Goal: Information Seeking & Learning: Find specific fact

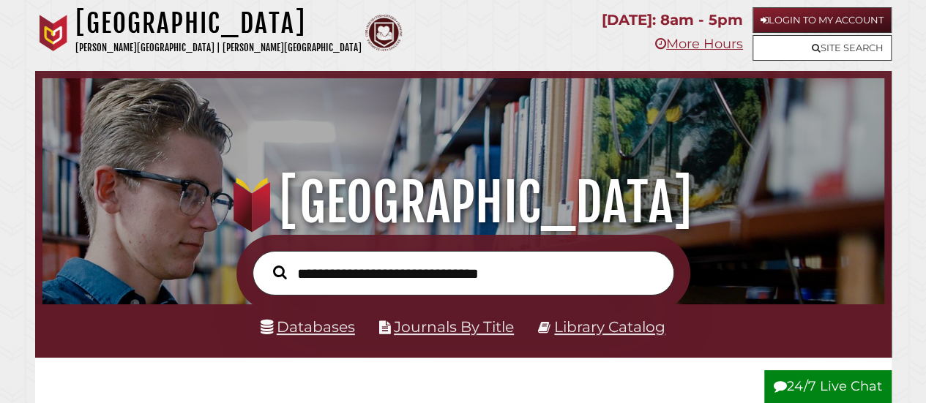
scroll to position [278, 835]
click at [770, 42] on link "Site Search" at bounding box center [822, 48] width 139 height 26
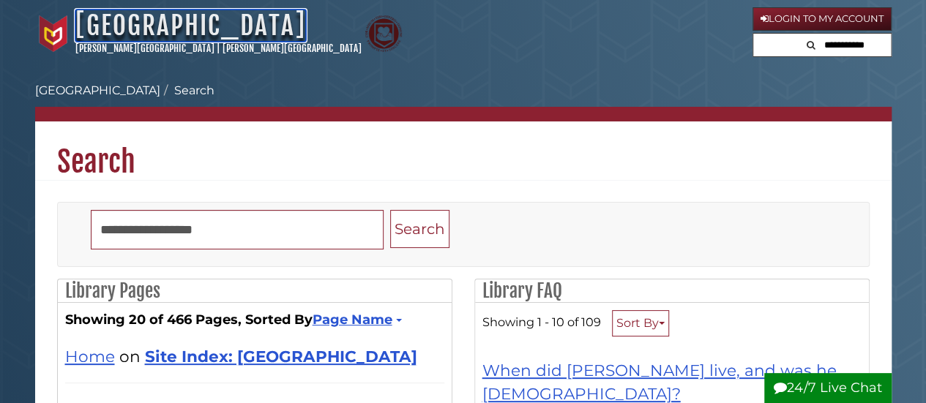
click at [197, 34] on link "[GEOGRAPHIC_DATA]" at bounding box center [190, 26] width 231 height 32
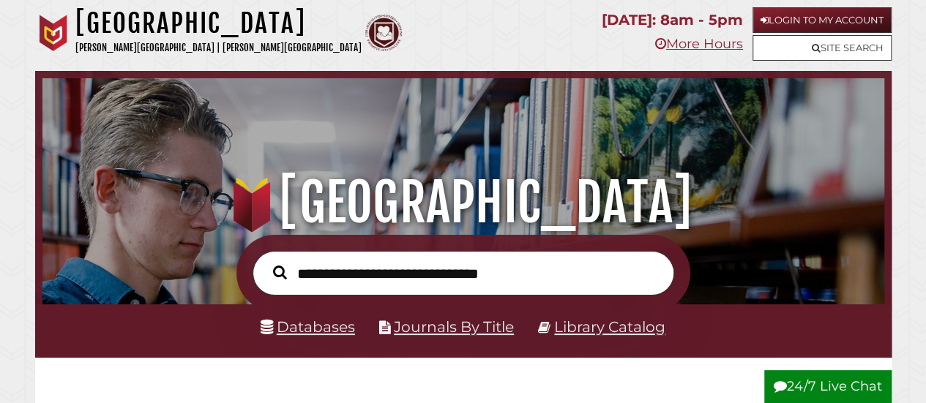
scroll to position [278, 835]
click at [316, 291] on input "text" at bounding box center [464, 273] width 422 height 45
type input "*********"
click at [266, 262] on button "Search" at bounding box center [280, 272] width 29 height 21
